Goal: Find specific page/section: Find specific page/section

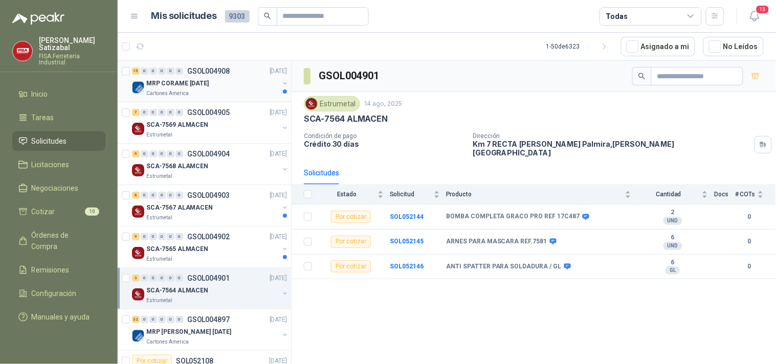
click at [159, 90] on p "Cartones America" at bounding box center [167, 94] width 42 height 8
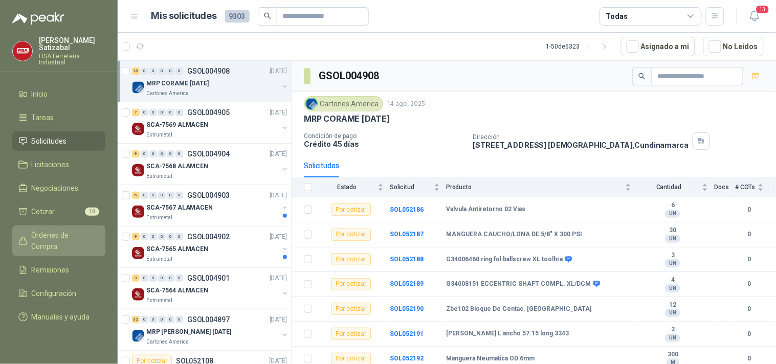
click at [53, 230] on span "Órdenes de Compra" at bounding box center [64, 241] width 64 height 23
